Goal: Browse casually

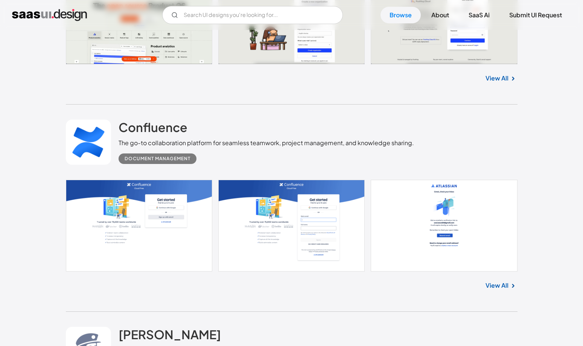
scroll to position [985, 0]
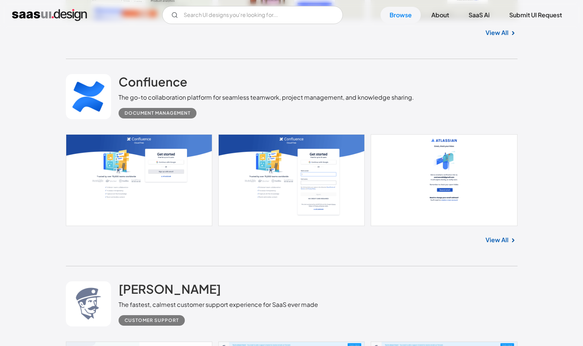
click at [499, 240] on link "View All" at bounding box center [497, 240] width 23 height 9
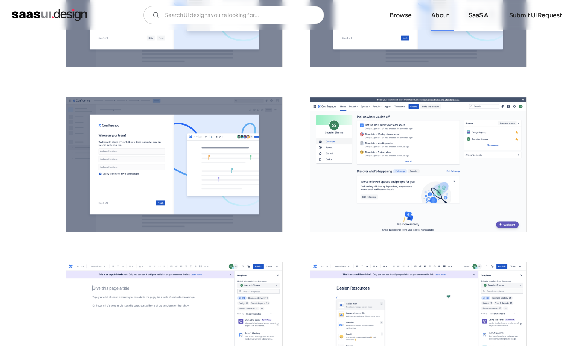
scroll to position [737, 0]
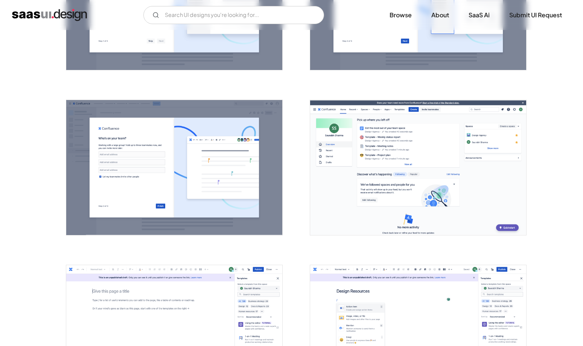
click at [348, 160] on img "open lightbox" at bounding box center [418, 167] width 216 height 135
